Goal: Information Seeking & Learning: Find specific fact

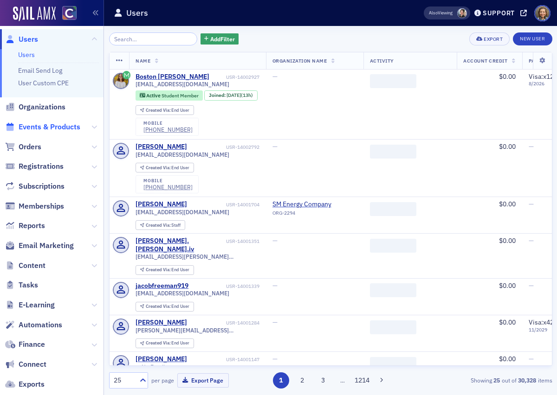
click at [52, 130] on span "Events & Products" at bounding box center [50, 127] width 62 height 10
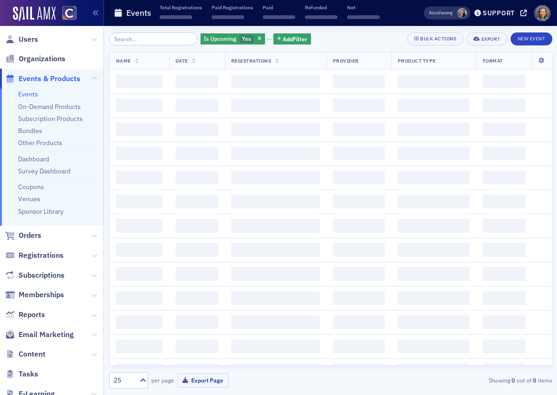
click at [153, 35] on input "search" at bounding box center [153, 38] width 89 height 13
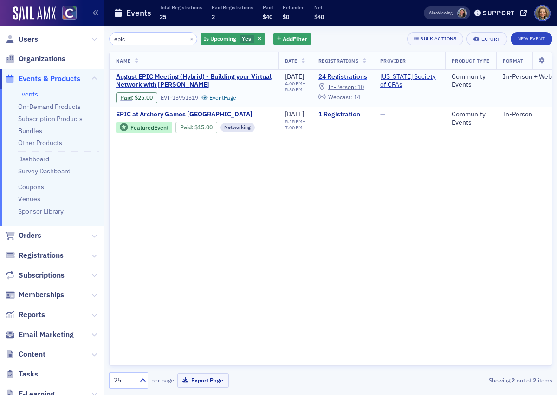
type input "epic"
click at [354, 77] on link "24 Registrations" at bounding box center [342, 77] width 49 height 8
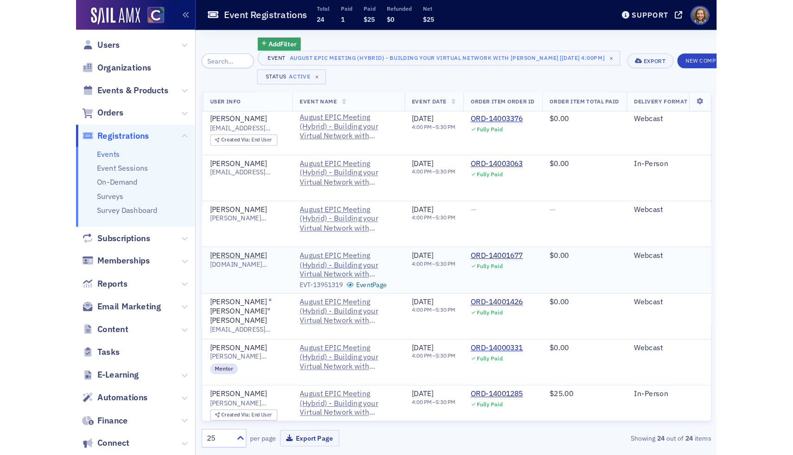
scroll to position [2, 0]
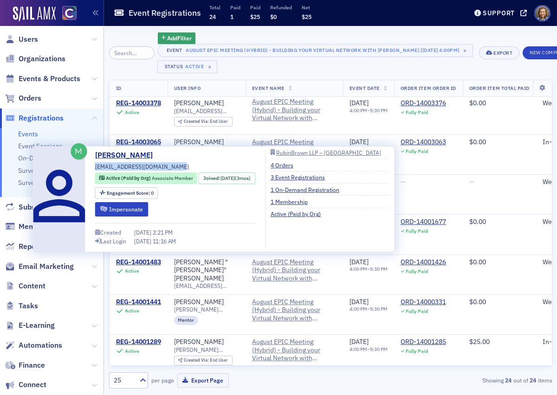
drag, startPoint x: 178, startPoint y: 164, endPoint x: 95, endPoint y: 165, distance: 83.5
click at [95, 165] on div "[PERSON_NAME] [EMAIL_ADDRESS][DOMAIN_NAME] Active (Paid by Org) Associate Membe…" at bounding box center [175, 199] width 161 height 99
copy span "[EMAIL_ADDRESS][DOMAIN_NAME]"
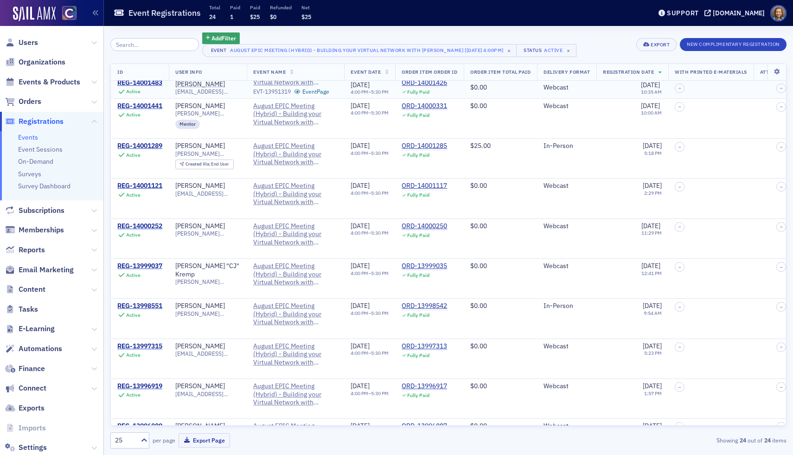
scroll to position [135, 0]
